Goal: Check status

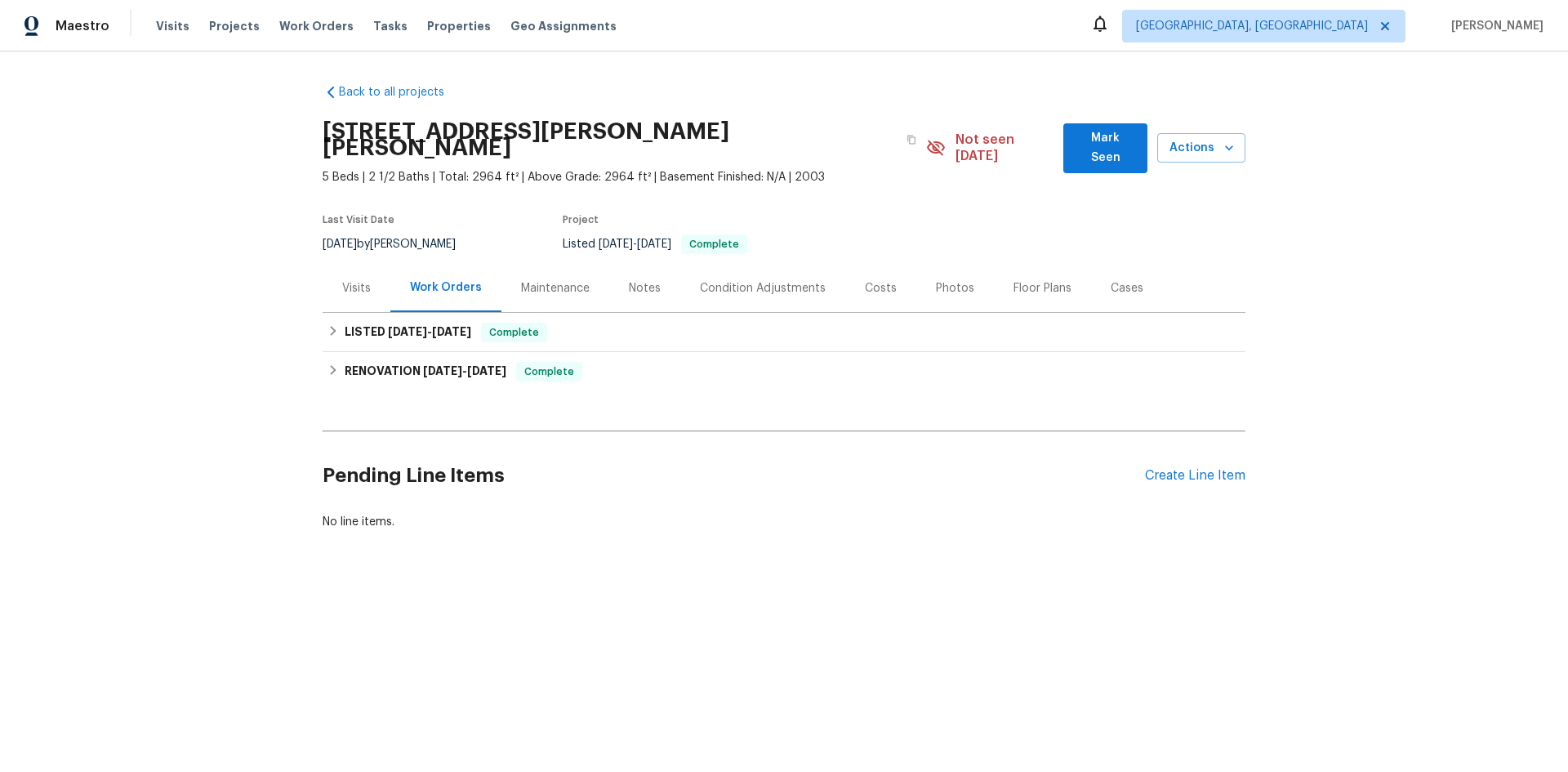
click at [548, 280] on div "Maintenance" at bounding box center [555, 288] width 68 height 16
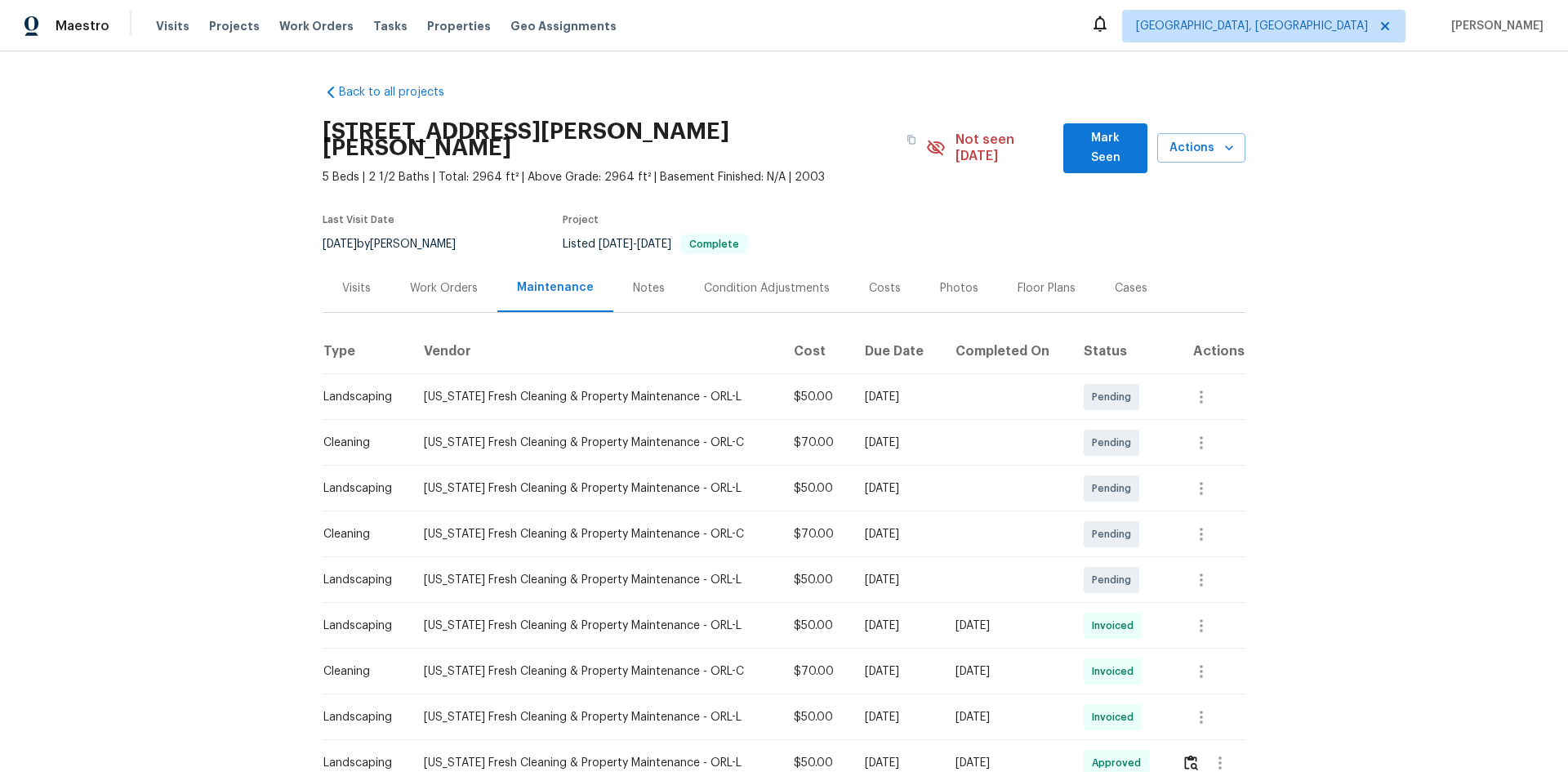
click at [761, 280] on div "Condition Adjustments" at bounding box center [767, 288] width 126 height 16
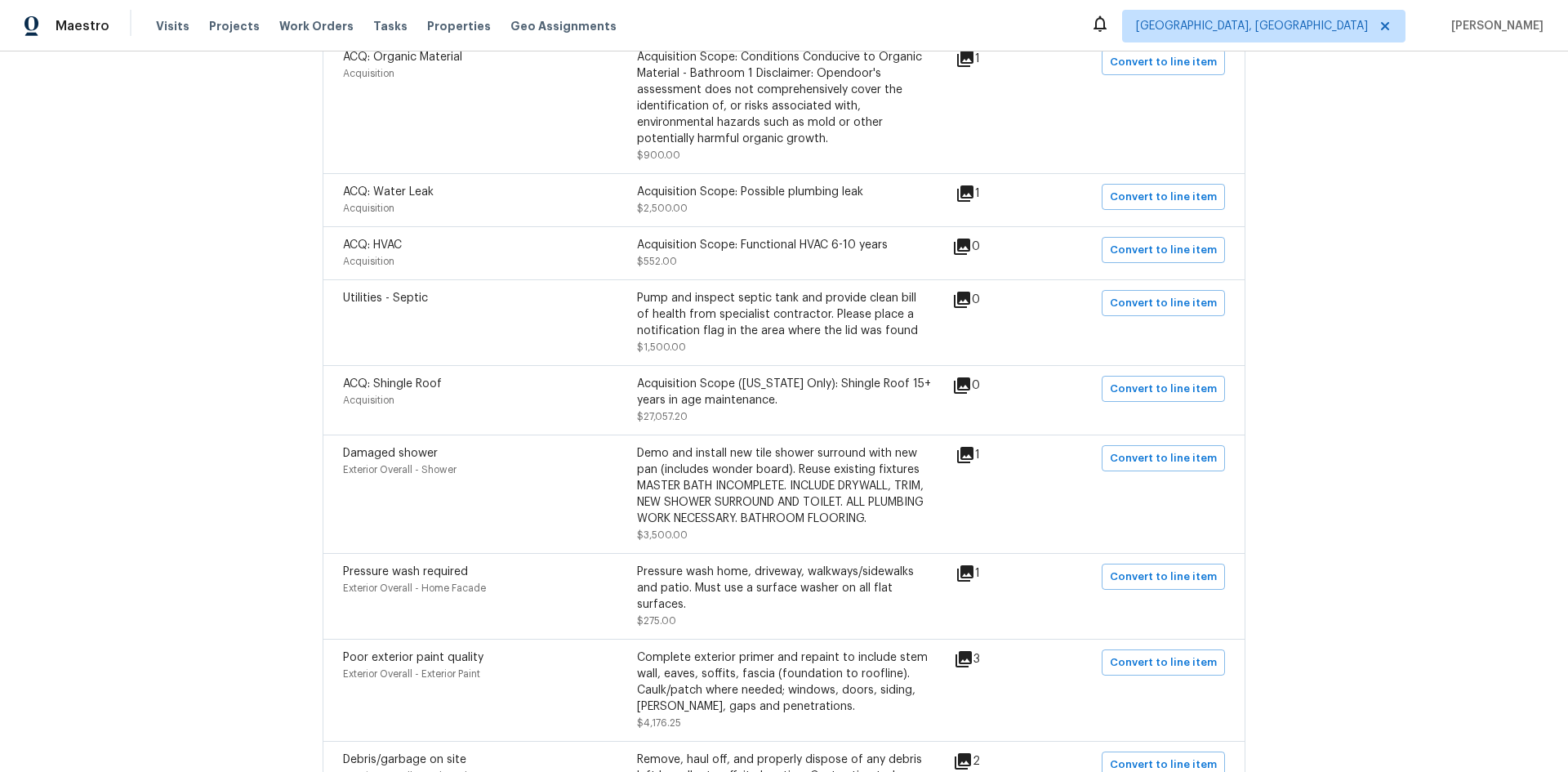
scroll to position [1144, 0]
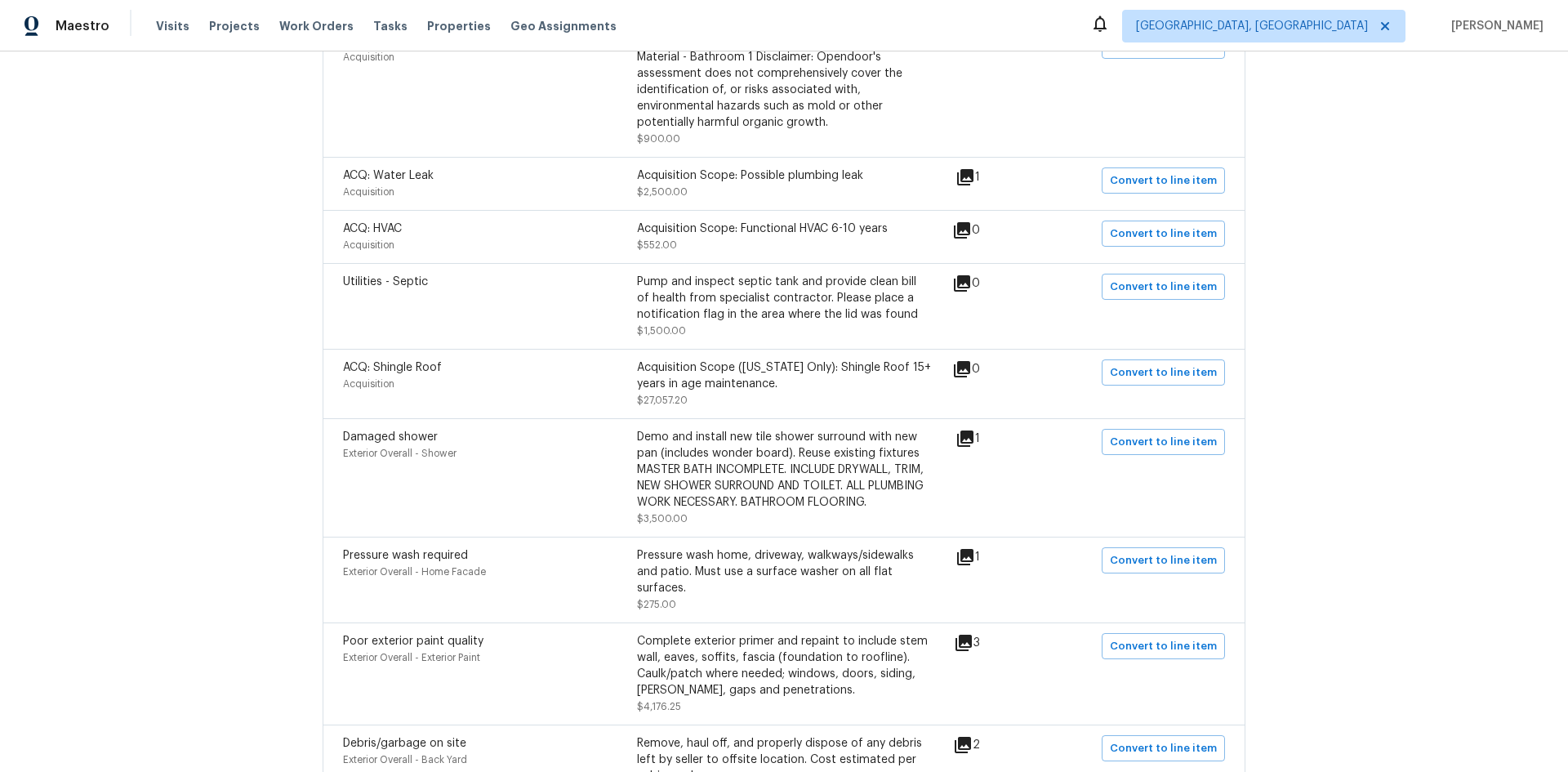
click at [813, 360] on div "Acquisition Scope ([US_STATE] Only): Shingle Roof 15+ years in age maintenance." at bounding box center [784, 376] width 294 height 32
click at [818, 360] on div "Acquisition Scope ([US_STATE] Only): Shingle Roof 15+ years in age maintenance." at bounding box center [784, 376] width 294 height 32
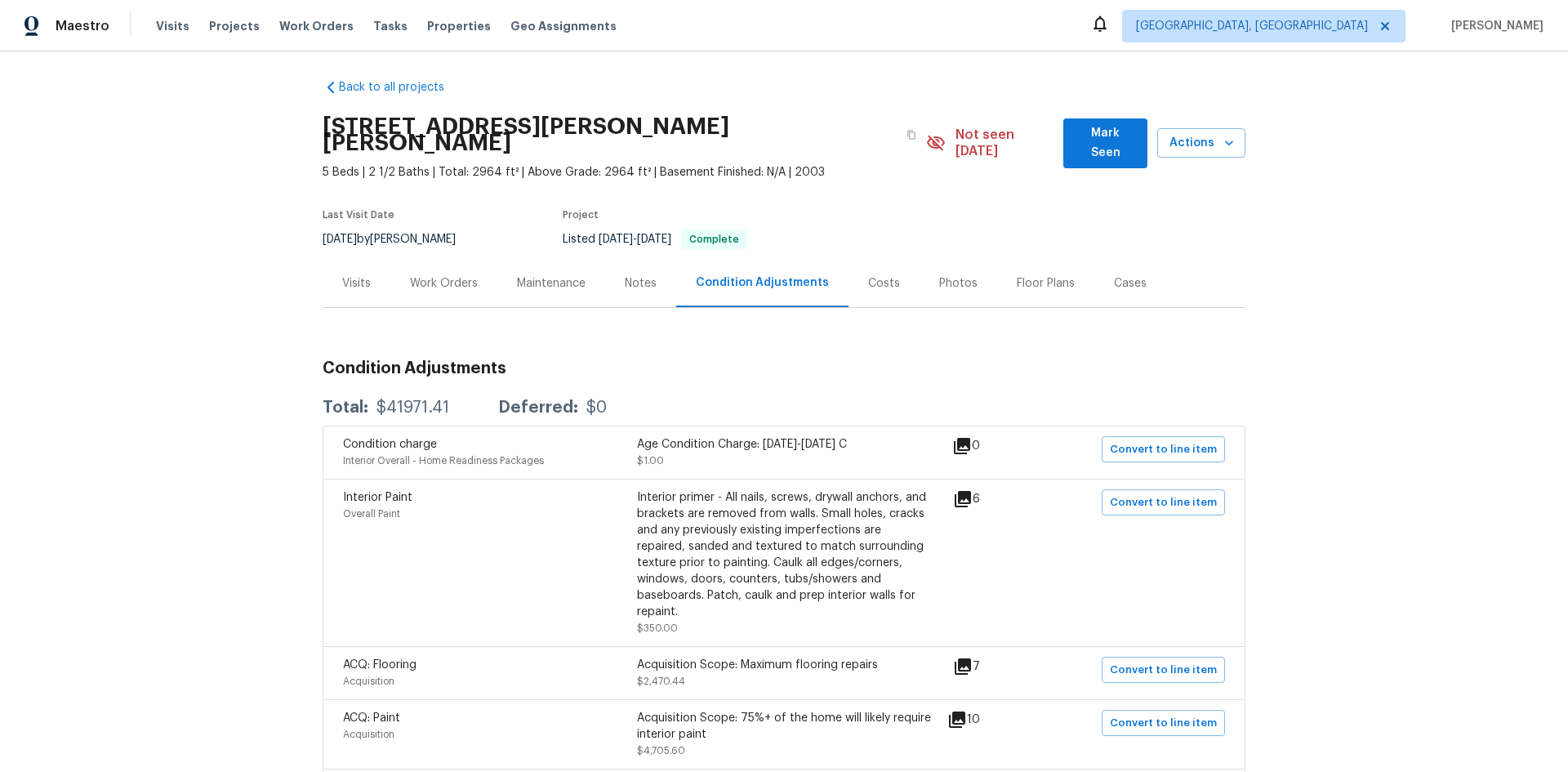
scroll to position [0, 0]
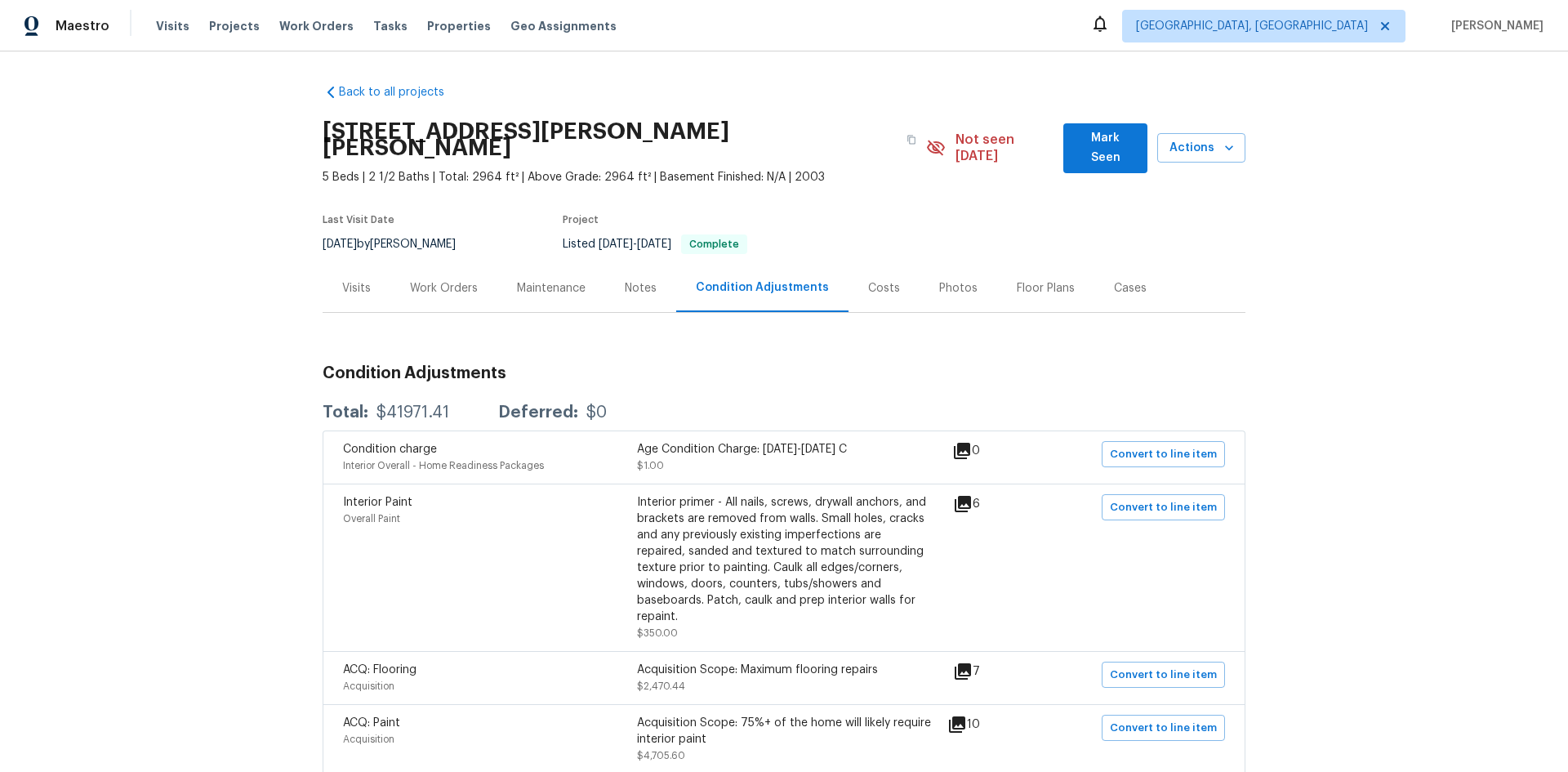
click at [348, 280] on div "Visits" at bounding box center [357, 288] width 28 height 16
